Goal: Find specific page/section: Find specific page/section

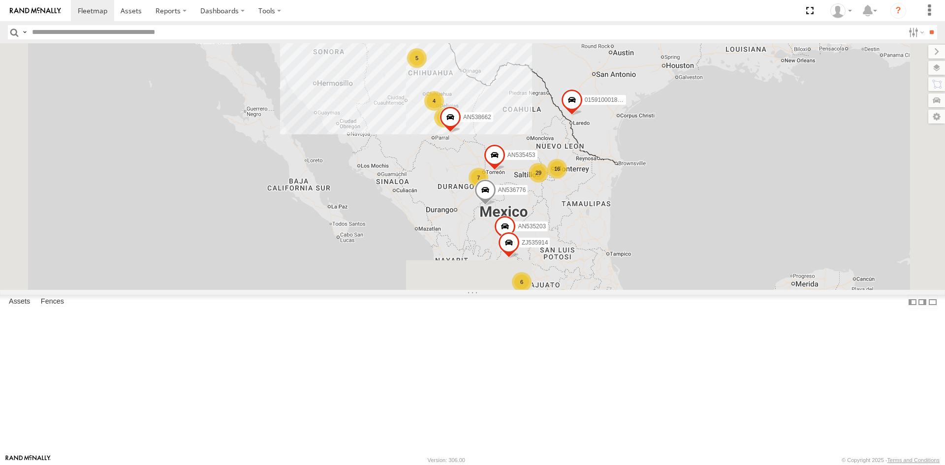
drag, startPoint x: 61, startPoint y: 33, endPoint x: 105, endPoint y: 24, distance: 45.9
click at [61, 33] on input "text" at bounding box center [466, 32] width 876 height 14
click at [926, 25] on input "**" at bounding box center [931, 32] width 11 height 14
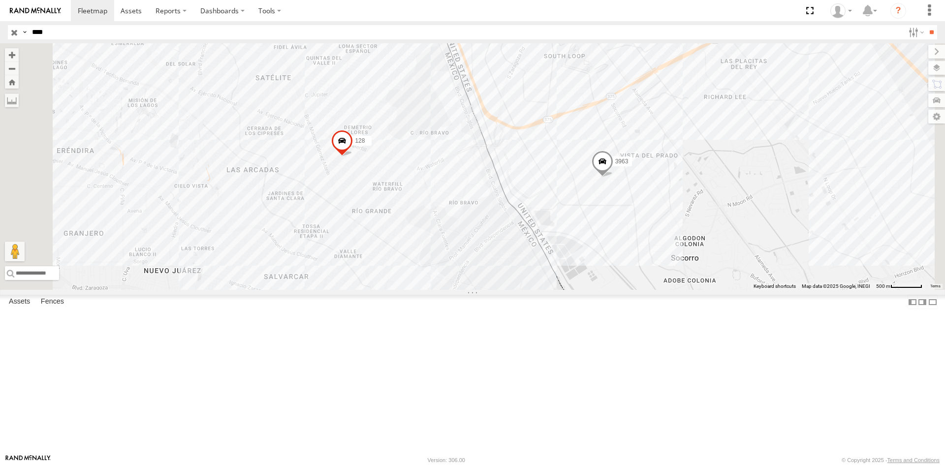
click at [0, 0] on div "3963" at bounding box center [0, 0] width 0 height 0
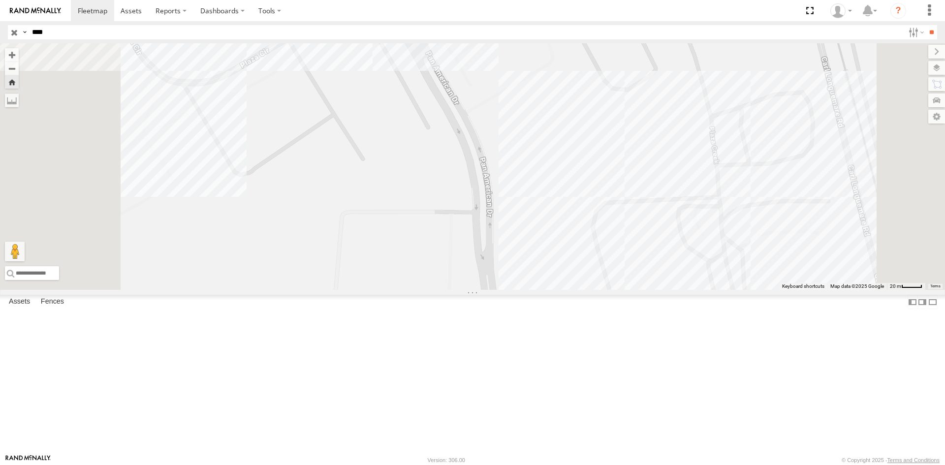
click at [0, 0] on div "3963" at bounding box center [0, 0] width 0 height 0
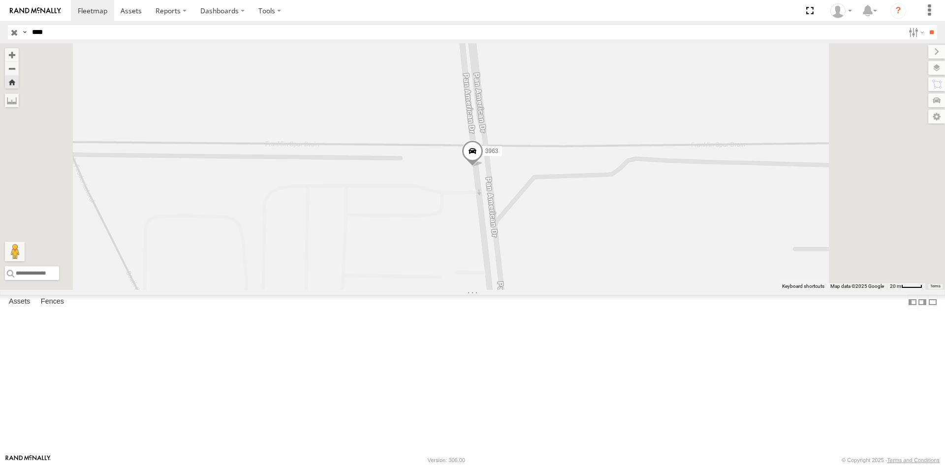
drag, startPoint x: 60, startPoint y: 35, endPoint x: 0, endPoint y: 25, distance: 60.4
click at [0, 25] on header "Search Query Asset ID Asset Label Registration Manufacturer Model VIN Job ID IP" at bounding box center [472, 32] width 945 height 22
click at [926, 25] on input "**" at bounding box center [931, 32] width 11 height 14
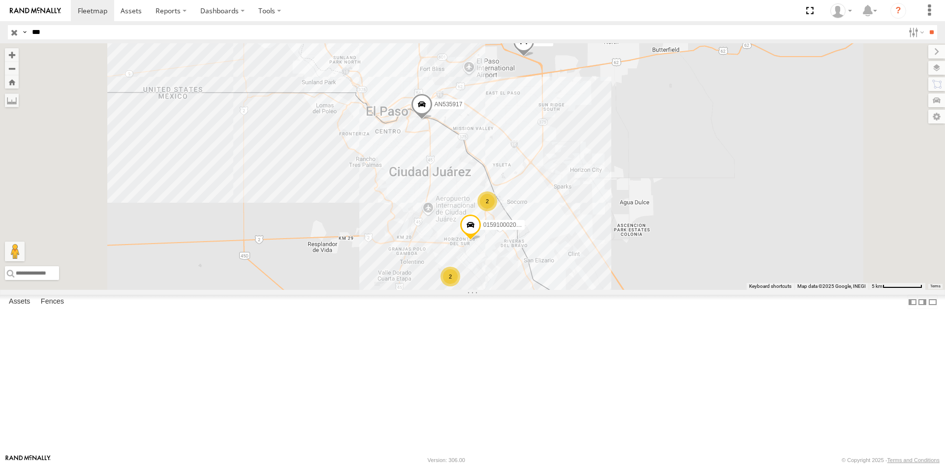
click at [0, 0] on div "Cruce" at bounding box center [0, 0] width 0 height 0
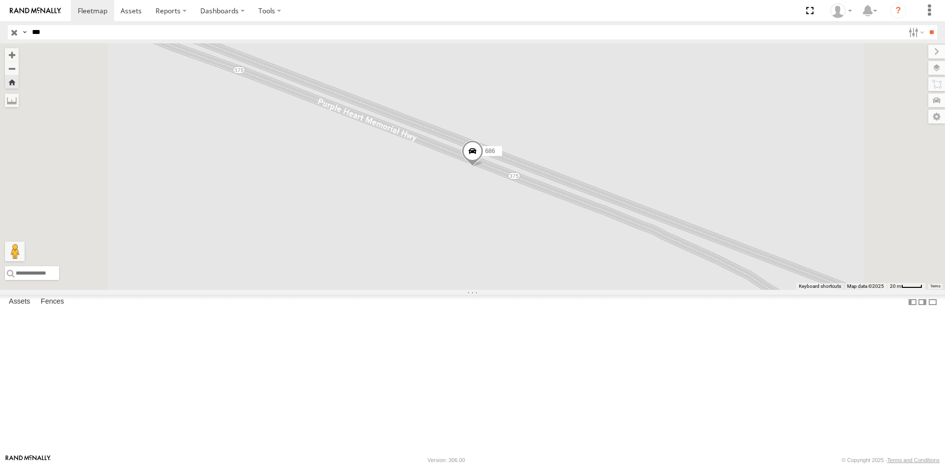
drag, startPoint x: 44, startPoint y: 31, endPoint x: 0, endPoint y: 36, distance: 44.0
click at [0, 36] on header "Search Query Asset ID Asset Label Registration Manufacturer Model VIN Job ID IP" at bounding box center [472, 32] width 945 height 22
click at [926, 25] on input "**" at bounding box center [931, 32] width 11 height 14
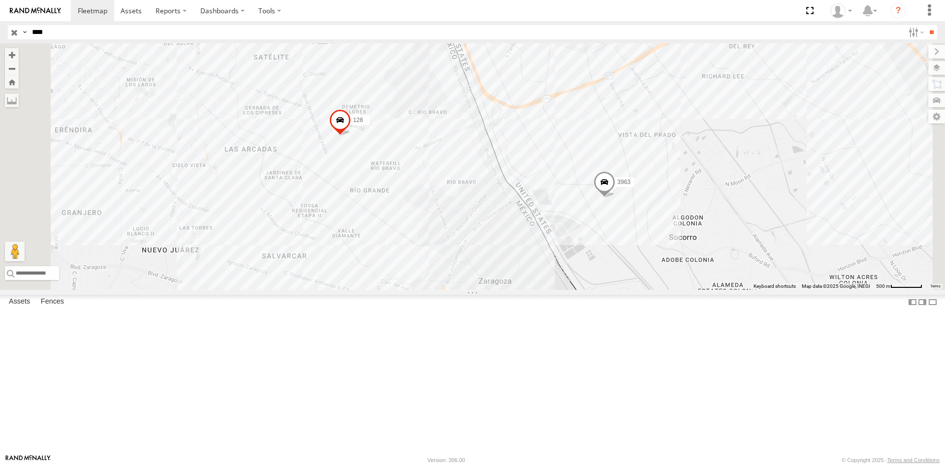
click at [0, 0] on div "COLUMBUS" at bounding box center [0, 0] width 0 height 0
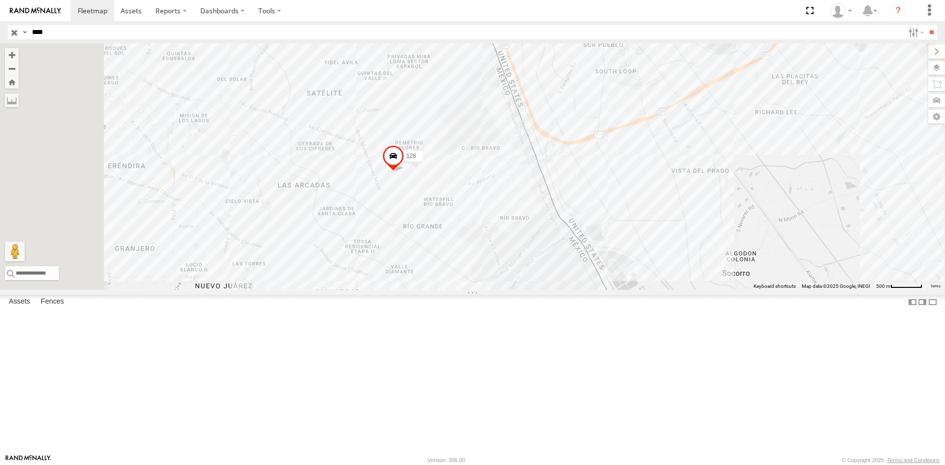
click at [0, 0] on div "3963" at bounding box center [0, 0] width 0 height 0
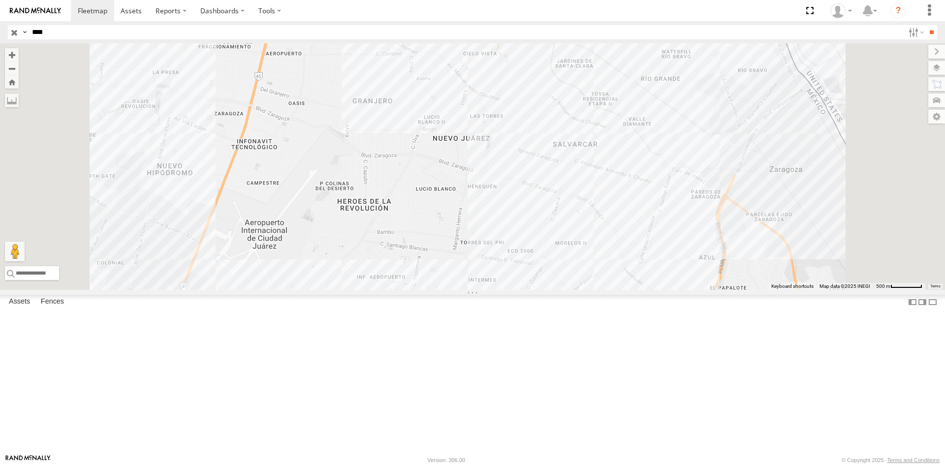
drag, startPoint x: 59, startPoint y: 31, endPoint x: 17, endPoint y: 32, distance: 42.3
click at [17, 32] on div "Search Query Asset ID Asset Label Registration Manufacturer Model VIN Job ID Dr…" at bounding box center [467, 32] width 918 height 14
click at [926, 25] on input "**" at bounding box center [931, 32] width 11 height 14
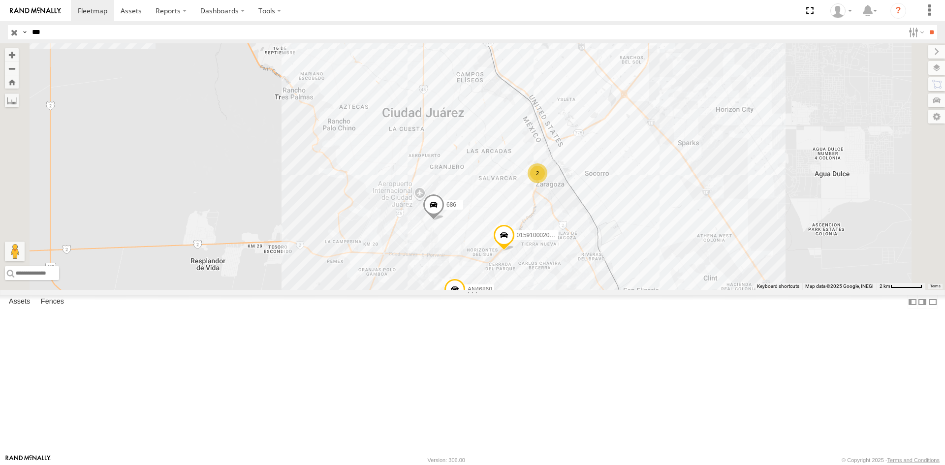
drag, startPoint x: 52, startPoint y: 103, endPoint x: 27, endPoint y: 8, distance: 98.1
click at [0, 0] on div "AN535917 [PERSON_NAME][GEOGRAPHIC_DATA] 31.7517 -106.43652 Video 686 [PERSON_NA…" at bounding box center [0, 0] width 0 height 0
click at [0, 0] on div "Cruce" at bounding box center [0, 0] width 0 height 0
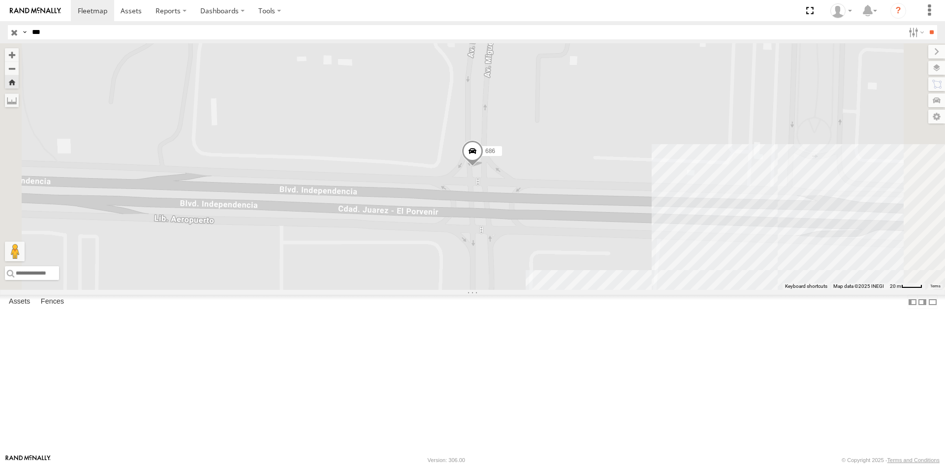
drag, startPoint x: 48, startPoint y: 35, endPoint x: 0, endPoint y: 19, distance: 50.9
click at [0, 23] on header "Search Query Asset ID Asset Label Registration Manufacturer Model VIN Job ID IP" at bounding box center [472, 32] width 945 height 22
click at [926, 25] on input "**" at bounding box center [931, 32] width 11 height 14
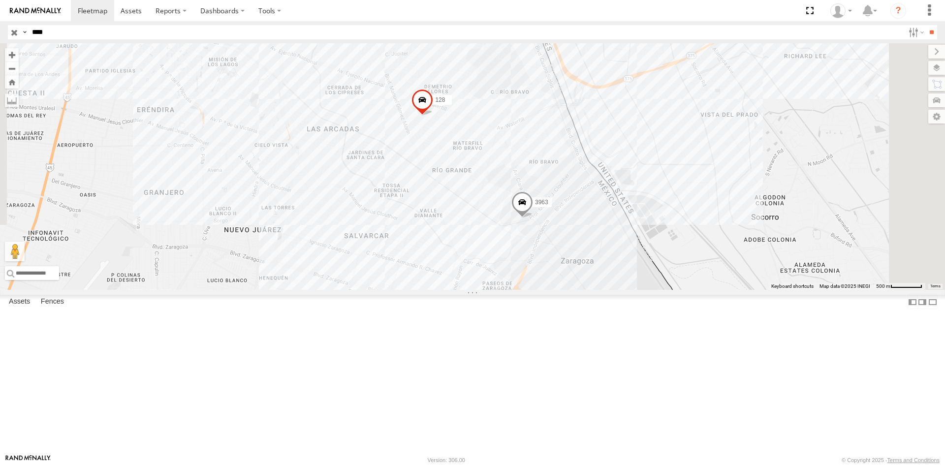
click at [0, 0] on div "3963 [GEOGRAPHIC_DATA]" at bounding box center [0, 0] width 0 height 0
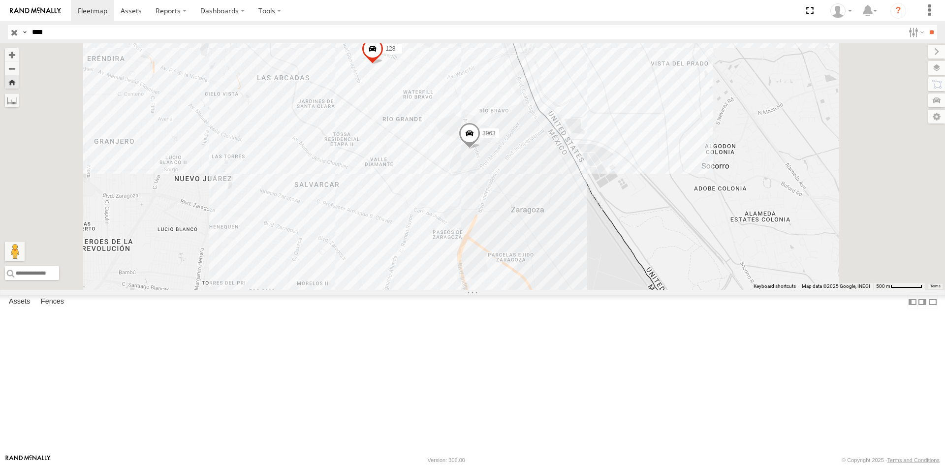
drag, startPoint x: 58, startPoint y: 31, endPoint x: 0, endPoint y: 28, distance: 57.7
click at [0, 28] on header "Search Query Asset ID Asset Label Registration Manufacturer Model VIN Job ID IP" at bounding box center [472, 32] width 945 height 22
type input "***"
click at [926, 25] on input "**" at bounding box center [931, 32] width 11 height 14
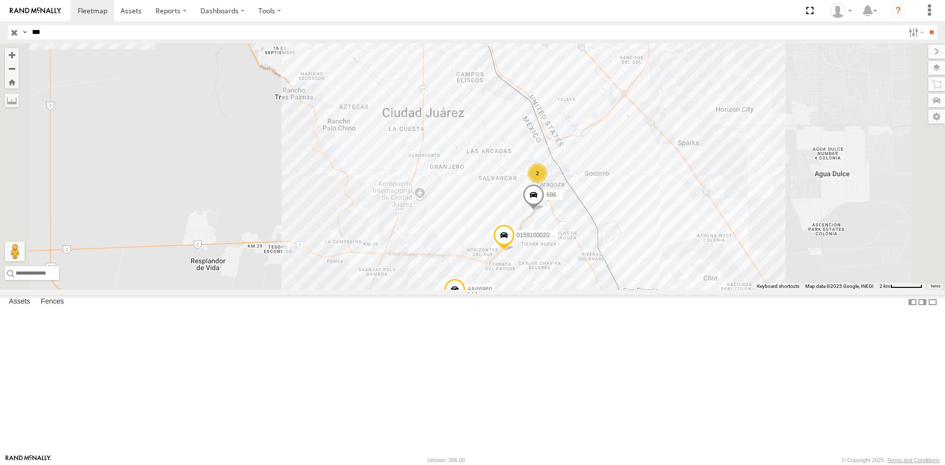
click at [0, 0] on div "Cruce" at bounding box center [0, 0] width 0 height 0
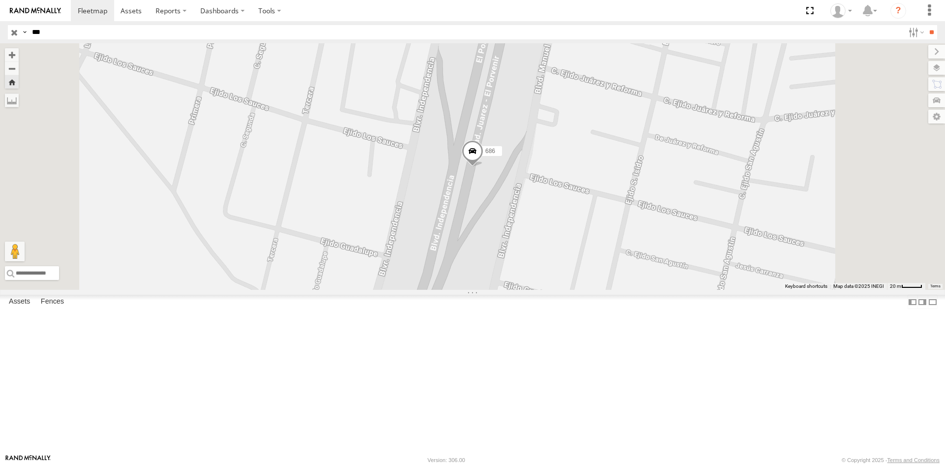
click at [0, 0] on div "686 [PERSON_NAME]" at bounding box center [0, 0] width 0 height 0
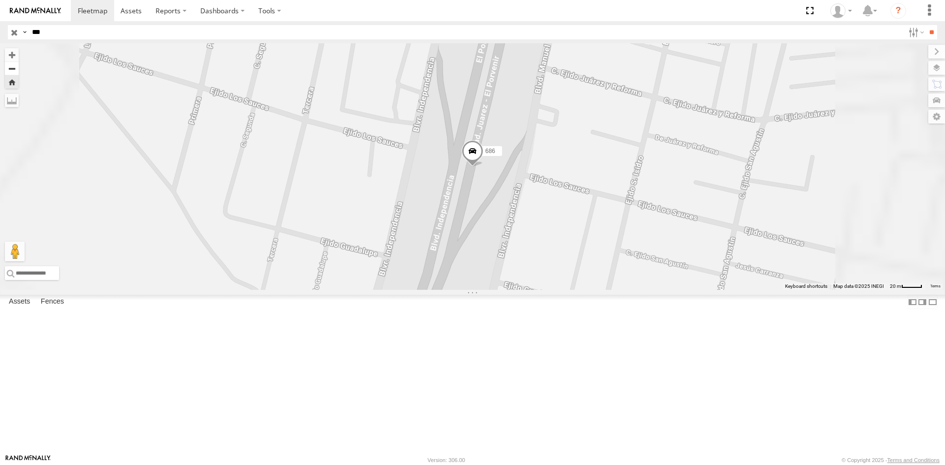
click at [19, 73] on button "Zoom out" at bounding box center [12, 69] width 14 height 14
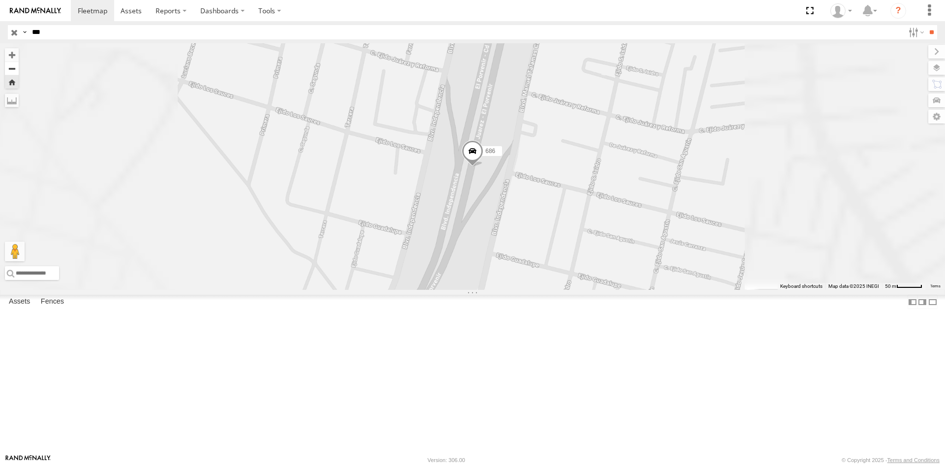
click at [19, 73] on button "Zoom out" at bounding box center [12, 69] width 14 height 14
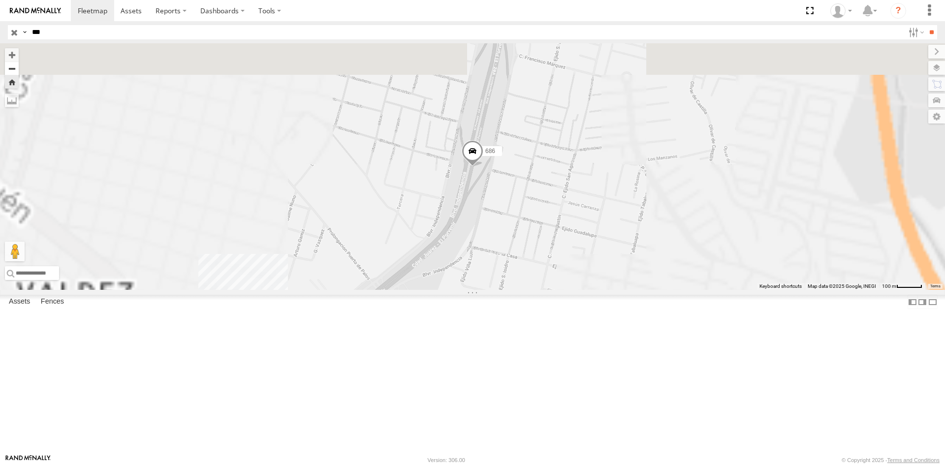
click at [19, 73] on button "Zoom out" at bounding box center [12, 69] width 14 height 14
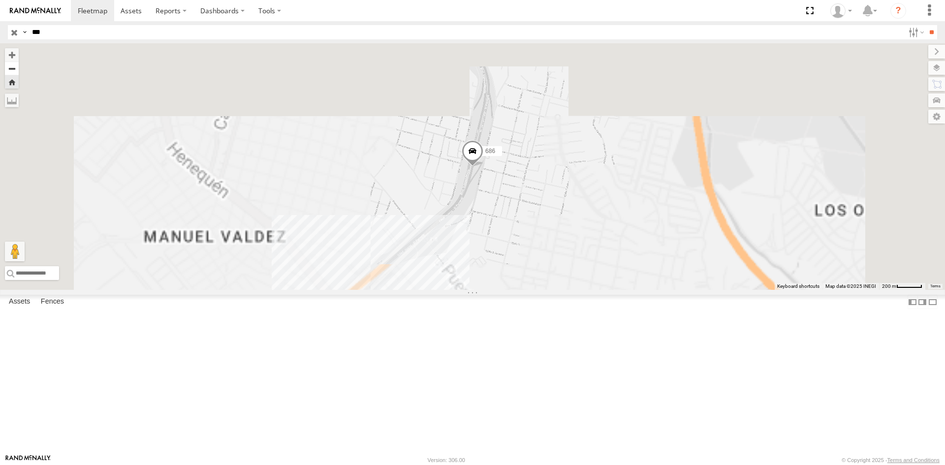
click at [19, 73] on button "Zoom out" at bounding box center [12, 69] width 14 height 14
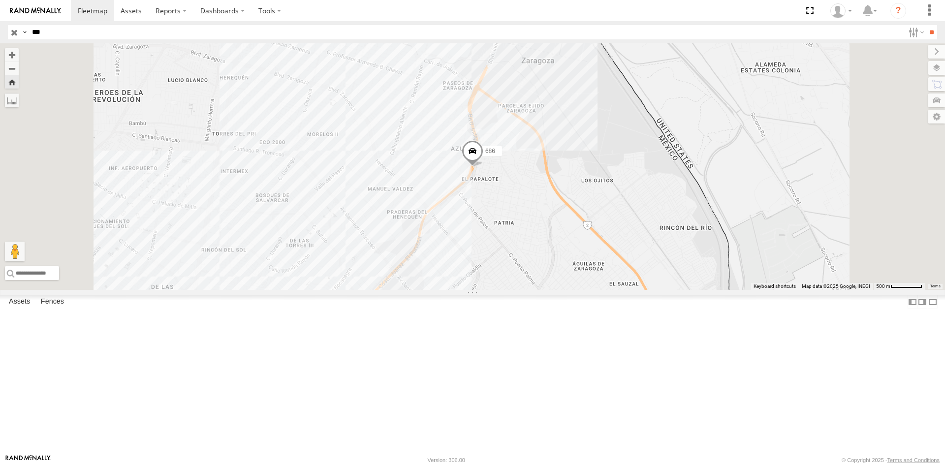
drag, startPoint x: 39, startPoint y: 29, endPoint x: 0, endPoint y: 22, distance: 40.0
click at [0, 22] on header "Search Query Asset ID Asset Label Registration Manufacturer Model VIN Job ID IP" at bounding box center [472, 32] width 945 height 22
